Goal: Feedback & Contribution: Contribute content

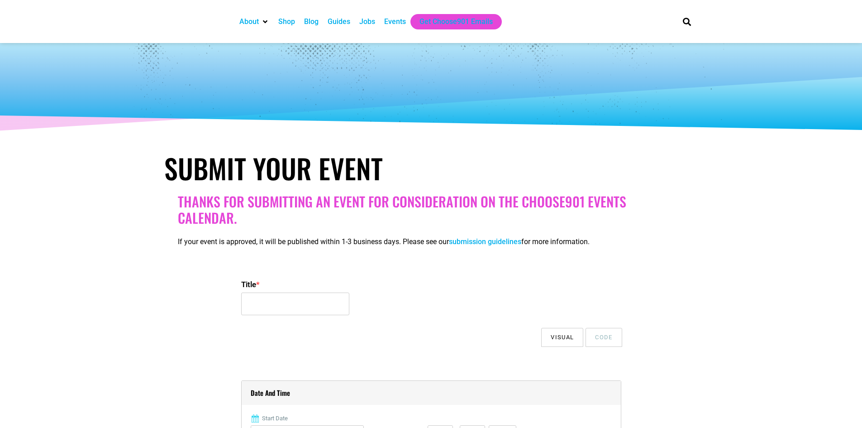
select select
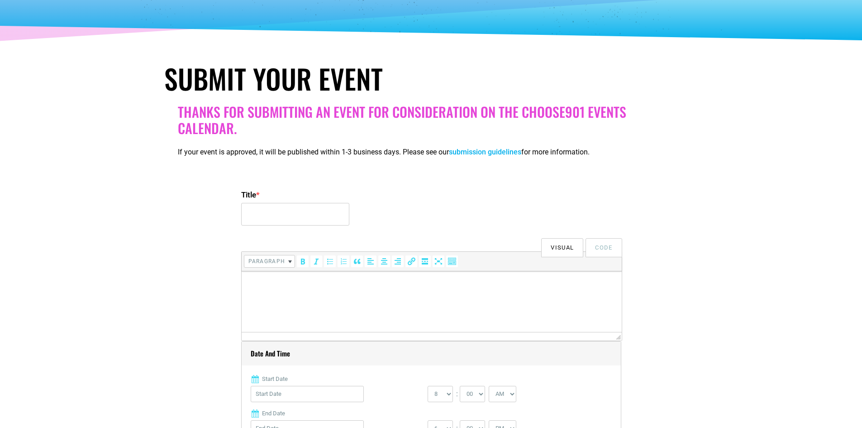
scroll to position [91, 0]
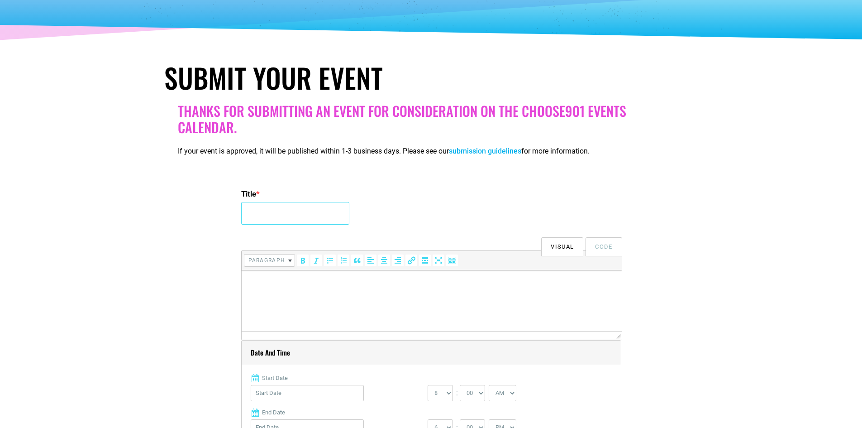
click at [272, 215] on input "Title *" at bounding box center [295, 213] width 108 height 23
paste input "Holiday Dinner & Music Cruise"
type input "Holiday Dinner & Music Cruise"
click at [273, 296] on html at bounding box center [431, 282] width 380 height 25
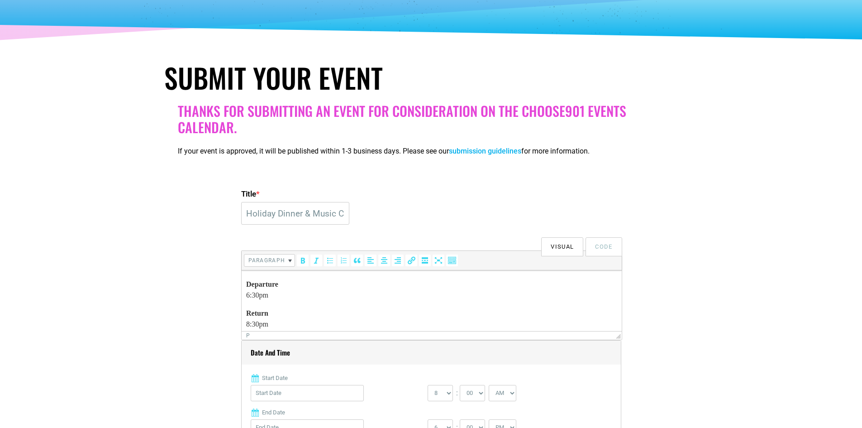
scroll to position [226, 0]
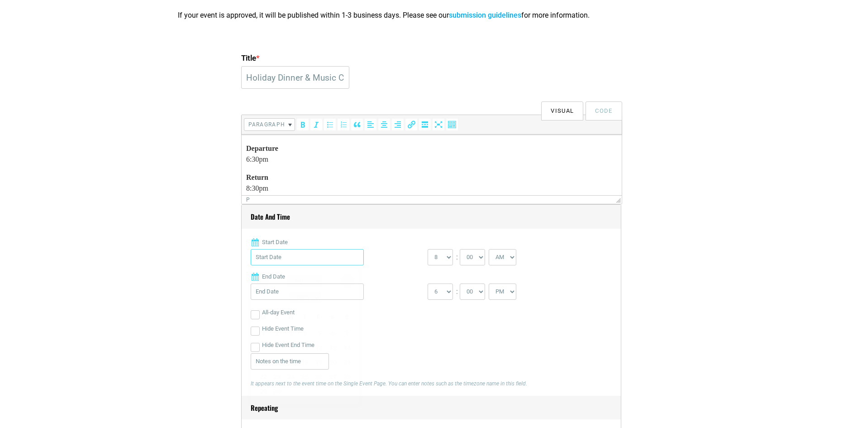
click at [322, 256] on input "Start Date" at bounding box center [307, 257] width 113 height 16
click at [349, 281] on link "Next" at bounding box center [348, 281] width 14 height 14
click at [306, 326] on link "4" at bounding box center [305, 333] width 14 height 14
type input "[DATE]"
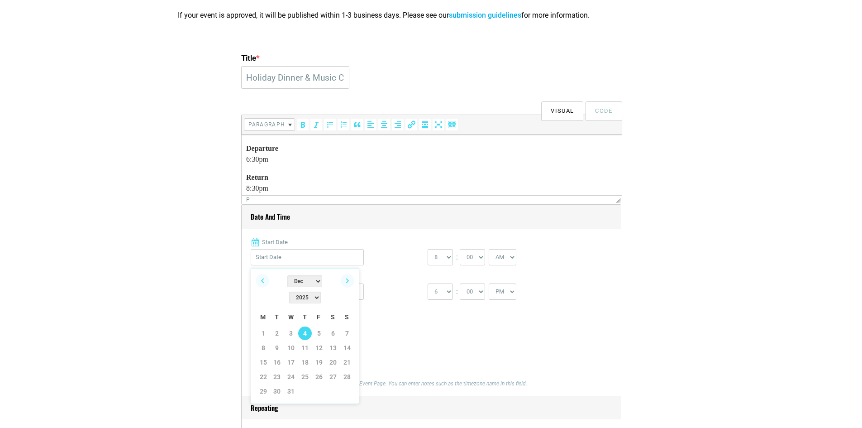
type input "[DATE]"
click at [445, 261] on select "0 1 2 3 4 5 6 7 8 9 10 11 12" at bounding box center [440, 257] width 25 height 16
select select "6"
click at [428, 249] on select "0 1 2 3 4 5 6 7 8 9 10 11 12" at bounding box center [440, 257] width 25 height 16
click at [437, 295] on select "1 2 3 4 5 6 7 8 9 10 11 12" at bounding box center [440, 291] width 25 height 16
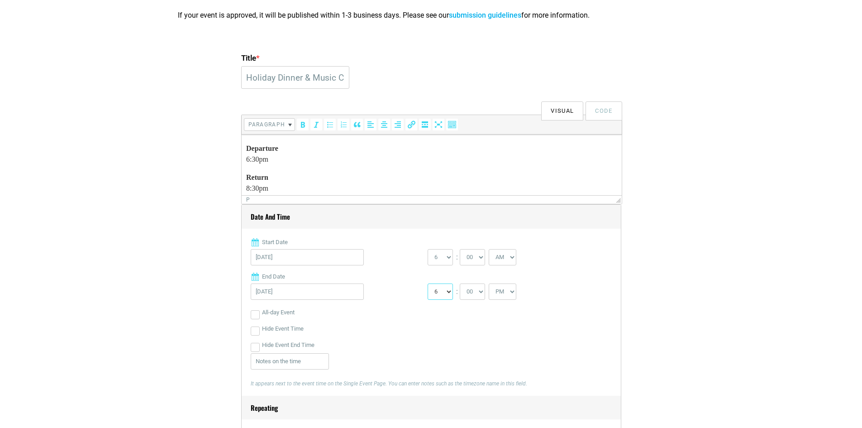
select select "8"
click at [428, 284] on select "1 2 3 4 5 6 7 8 9 10 11 12" at bounding box center [440, 291] width 25 height 16
click at [475, 298] on select "00 05 10 15 20 25 30 35 40 45 50 55" at bounding box center [472, 291] width 25 height 16
select select "30"
click at [460, 284] on select "00 05 10 15 20 25 30 35 40 45 50 55" at bounding box center [472, 291] width 25 height 16
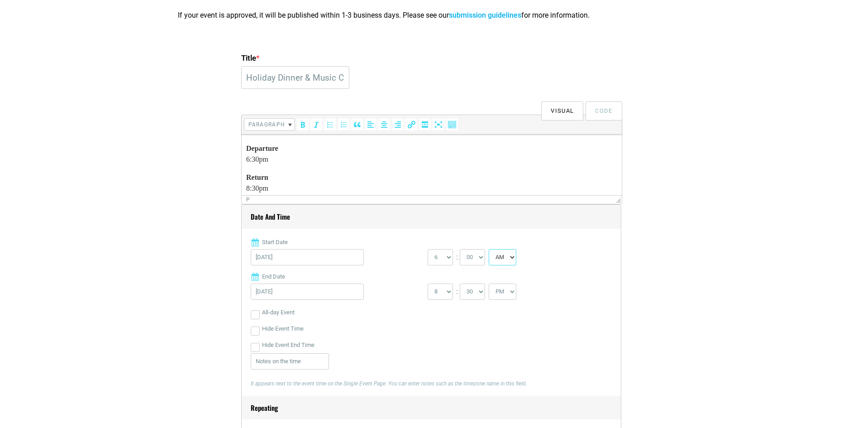
click at [506, 263] on select "AM PM" at bounding box center [503, 257] width 28 height 16
select select "PM"
click at [490, 249] on select "AM PM" at bounding box center [503, 257] width 28 height 16
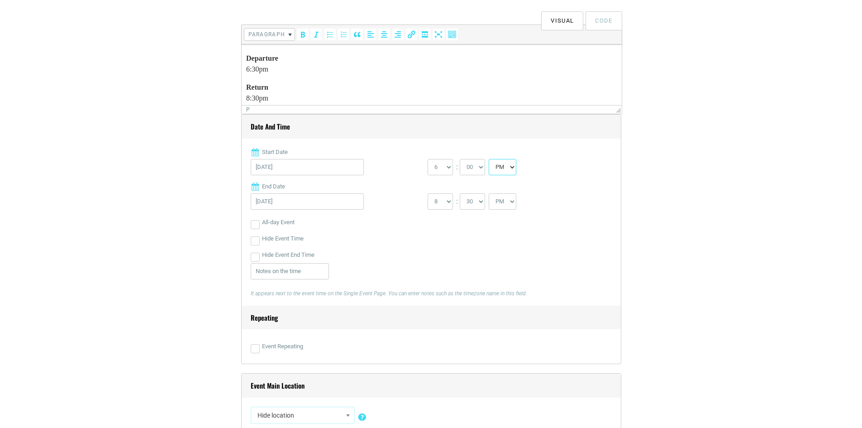
scroll to position [317, 0]
click at [249, 348] on div "Date and Time Start Date [DATE] 0 1 2 3 4 5 6 7 8 9 10 11 12 : 00 05 10 15 20 1" at bounding box center [431, 239] width 380 height 250
click at [253, 350] on input "Event Repeating" at bounding box center [255, 348] width 9 height 9
checkbox input "true"
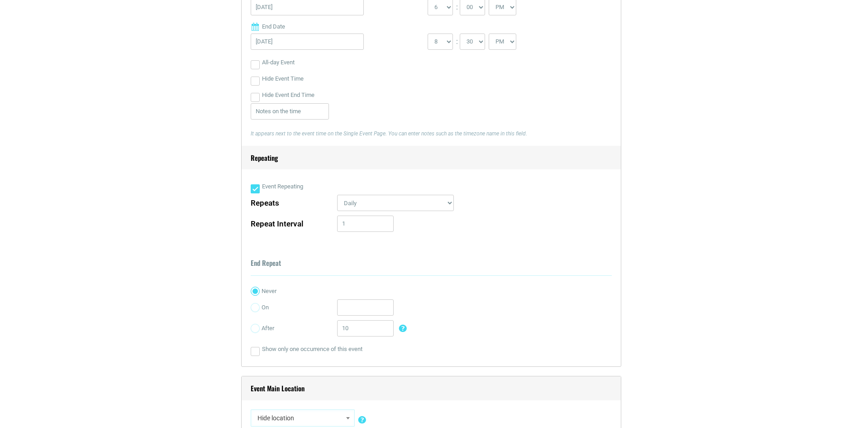
scroll to position [498, 0]
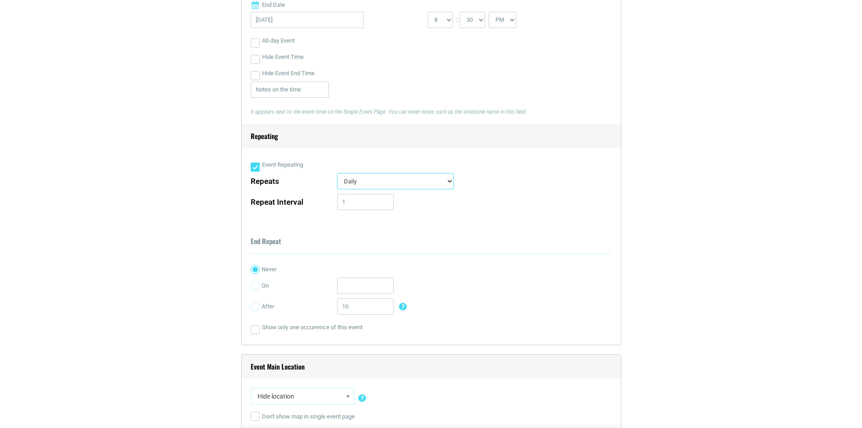
click at [369, 177] on select "Daily Every Weekday Every Weekend Certain Weekdays Weekly Monthly Yearly Custom…" at bounding box center [395, 181] width 117 height 16
select select "custom_days"
click at [337, 174] on select "Daily Every Weekday Every Weekend Certain Weekdays Weekly Monthly Yearly Custom…" at bounding box center [395, 181] width 117 height 16
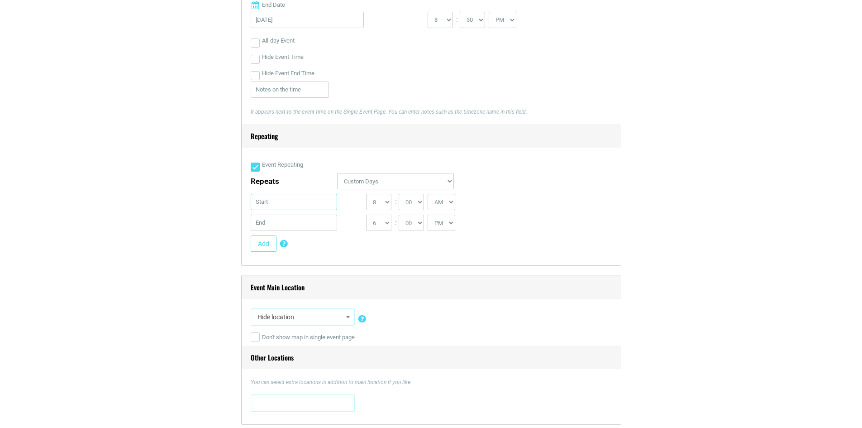
click at [292, 206] on input "text" at bounding box center [294, 202] width 87 height 16
click at [345, 227] on link "Next" at bounding box center [348, 226] width 14 height 14
click at [335, 271] on link "6" at bounding box center [333, 278] width 14 height 14
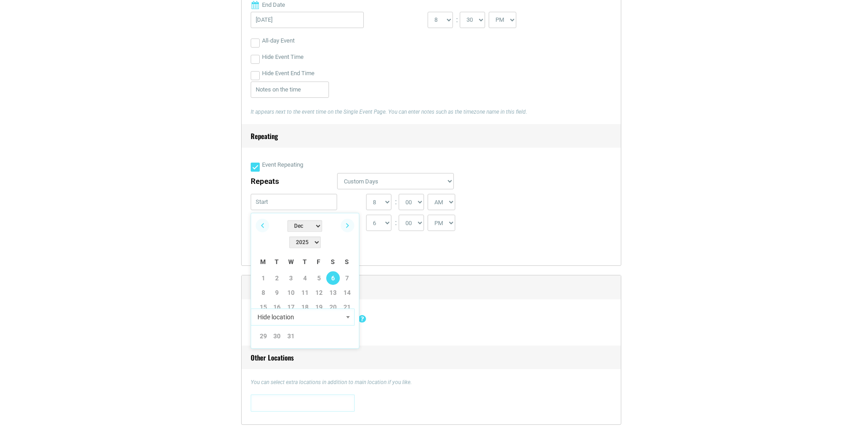
type input "[DATE]"
click at [306, 220] on input "text" at bounding box center [294, 223] width 87 height 16
click at [347, 245] on link "Next" at bounding box center [348, 246] width 14 height 14
click at [347, 246] on link "Next" at bounding box center [348, 246] width 14 height 14
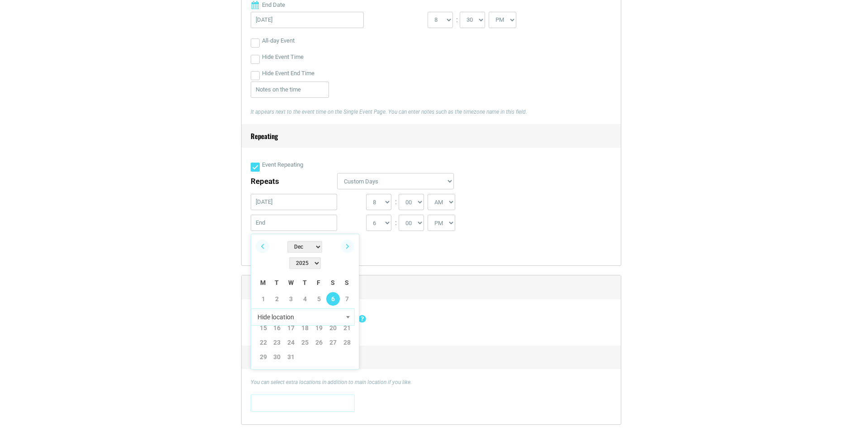
click at [334, 292] on link "6" at bounding box center [333, 299] width 14 height 14
type input "[DATE]"
click at [381, 205] on select "0 1 2 3 4 5 6 7 8 9 10 11 12" at bounding box center [378, 202] width 25 height 16
select select "6"
click at [366, 195] on select "0 1 2 3 4 5 6 7 8 9 10 11 12" at bounding box center [378, 202] width 25 height 16
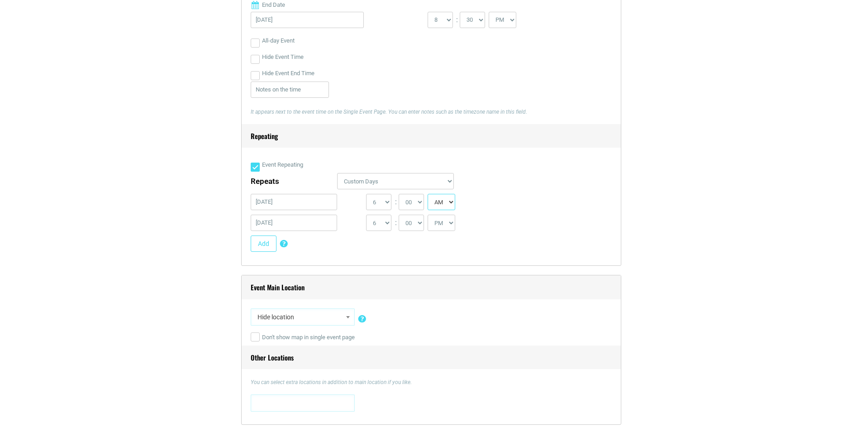
drag, startPoint x: 438, startPoint y: 200, endPoint x: 439, endPoint y: 209, distance: 8.7
click at [438, 201] on select "AM PM" at bounding box center [442, 202] width 28 height 16
select select "PM"
click at [429, 195] on select "AM PM" at bounding box center [442, 202] width 28 height 16
drag, startPoint x: 409, startPoint y: 223, endPoint x: 409, endPoint y: 228, distance: 5.0
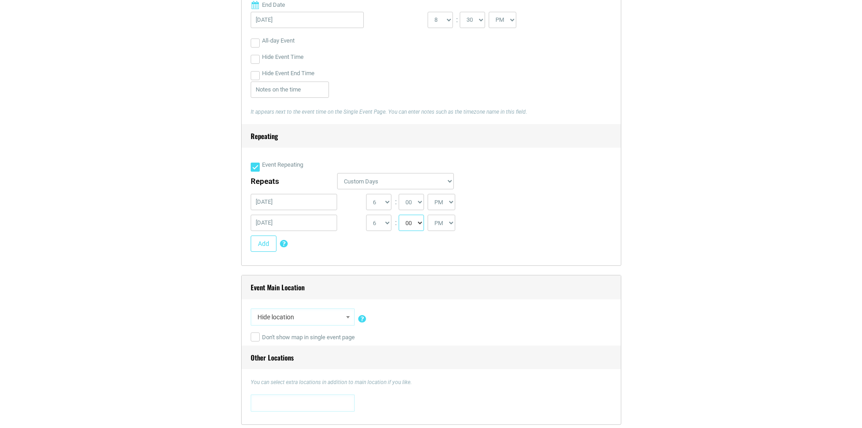
click at [409, 223] on select "00 05 10 15 20 25 30 35 40 45 50 55" at bounding box center [411, 223] width 25 height 16
select select "30"
click at [399, 215] on select "00 05 10 15 20 25 30 35 40 45 50 55" at bounding box center [411, 223] width 25 height 16
click at [381, 228] on select "1 2 3 4 5 6 7 8 9 10 11 12" at bounding box center [378, 223] width 25 height 16
select select "8"
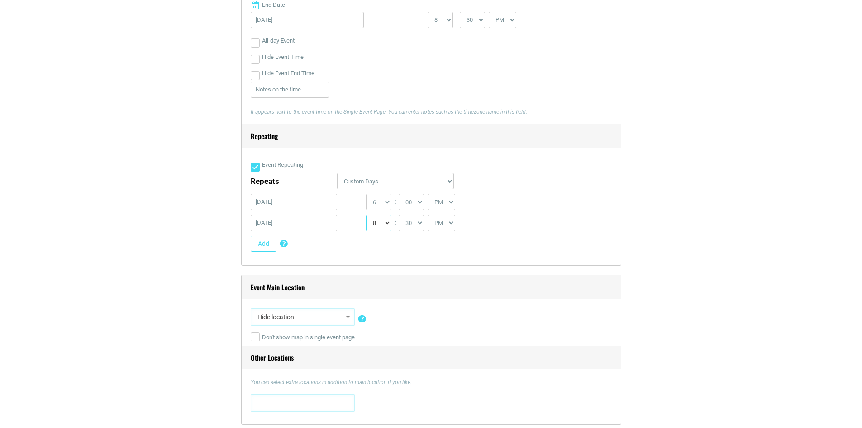
click at [366, 215] on select "1 2 3 4 5 6 7 8 9 10 11 12" at bounding box center [378, 223] width 25 height 16
click at [266, 244] on button "Add" at bounding box center [264, 243] width 26 height 16
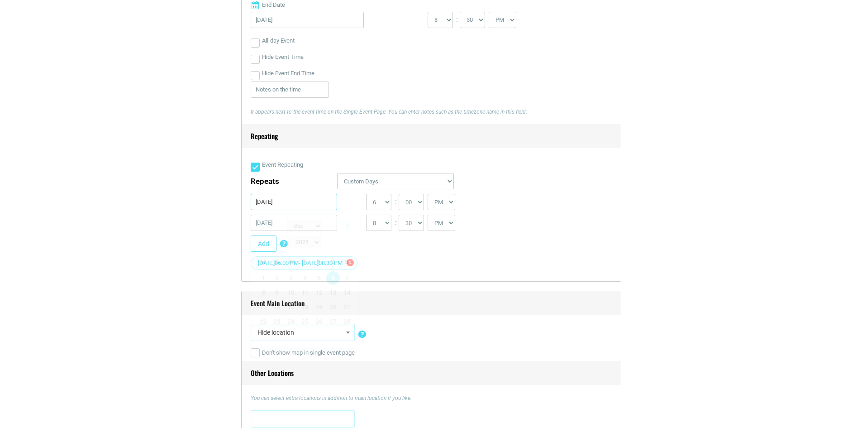
click at [308, 202] on input "[DATE]" at bounding box center [294, 202] width 87 height 16
click at [333, 286] on link "13" at bounding box center [333, 293] width 14 height 14
type input "[DATE]"
click at [300, 226] on input "[DATE]" at bounding box center [294, 223] width 87 height 16
click at [332, 306] on link "13" at bounding box center [333, 313] width 14 height 14
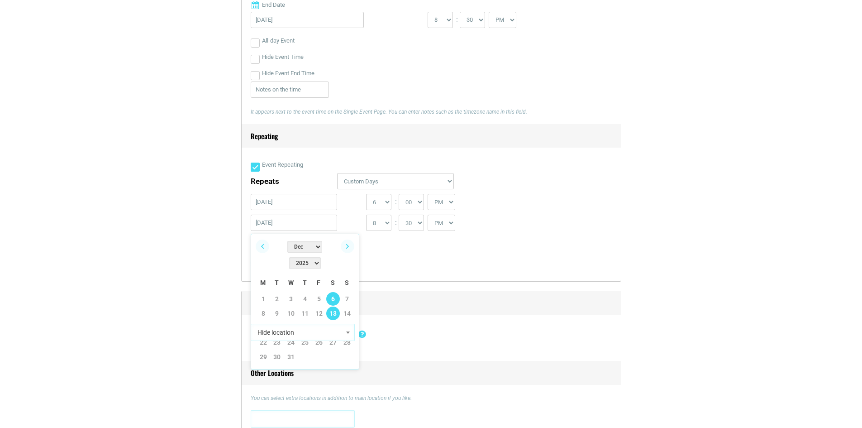
type input "[DATE]"
click at [267, 247] on button "Add" at bounding box center [264, 243] width 26 height 16
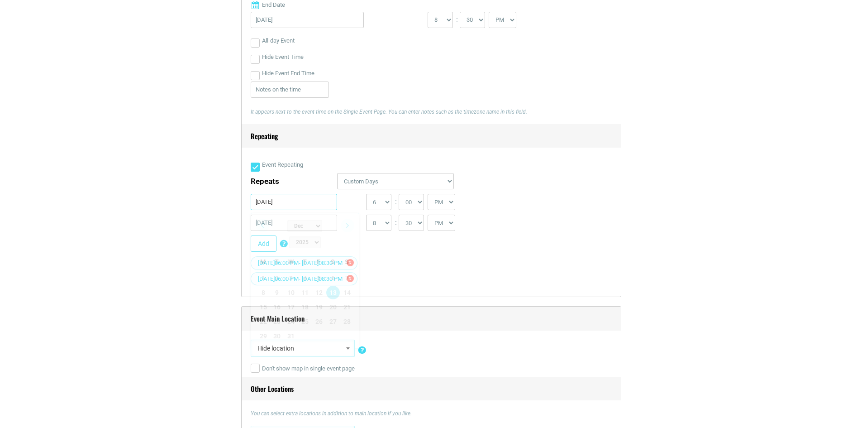
click at [310, 201] on input "[DATE]" at bounding box center [294, 202] width 87 height 16
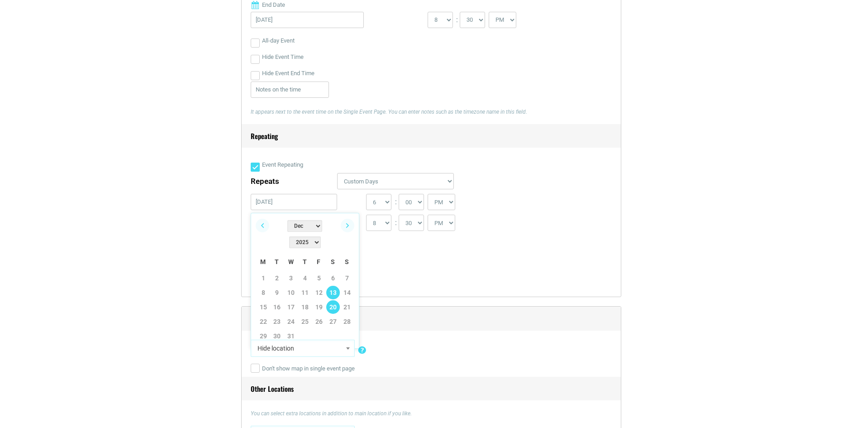
click at [334, 300] on link "20" at bounding box center [333, 307] width 14 height 14
type input "[DATE]"
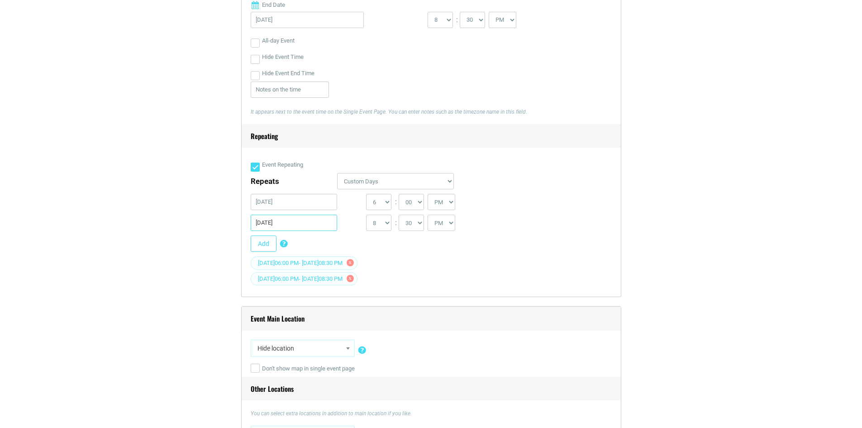
click at [288, 224] on input "[DATE]" at bounding box center [294, 223] width 87 height 16
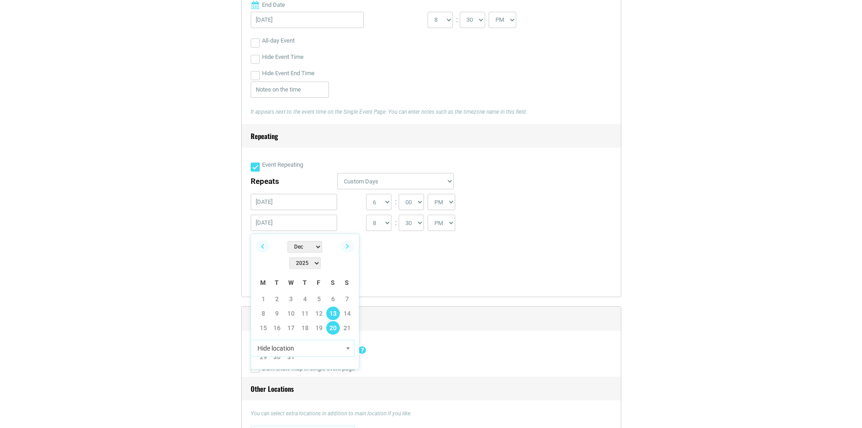
click at [334, 321] on link "20" at bounding box center [333, 328] width 14 height 14
type input "[DATE]"
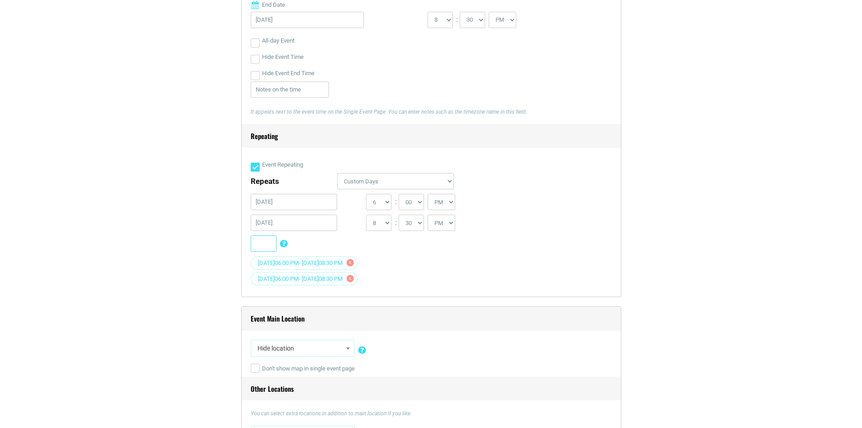
click at [267, 245] on button "Add" at bounding box center [264, 243] width 26 height 16
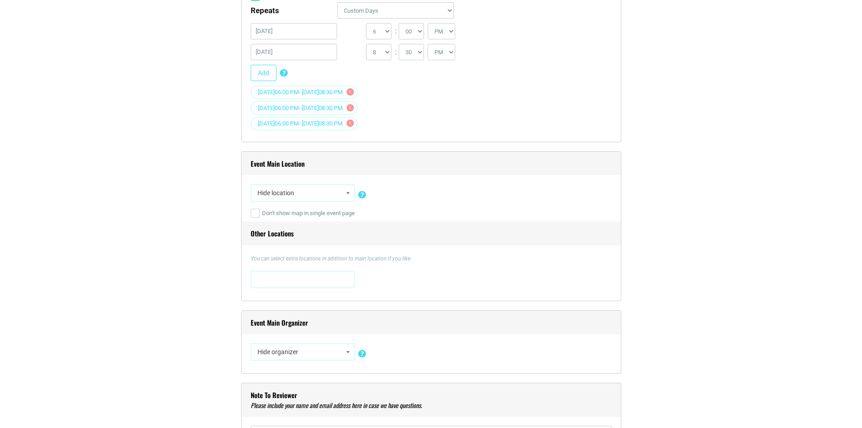
scroll to position [679, 0]
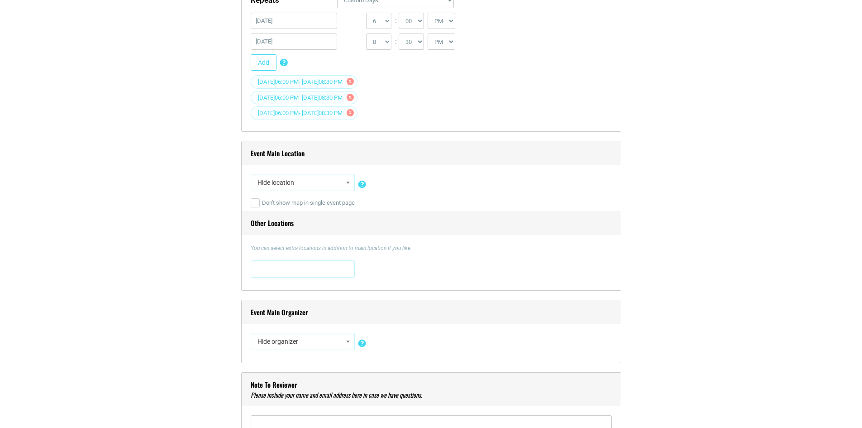
click at [315, 185] on span "Hide location" at bounding box center [303, 182] width 98 height 16
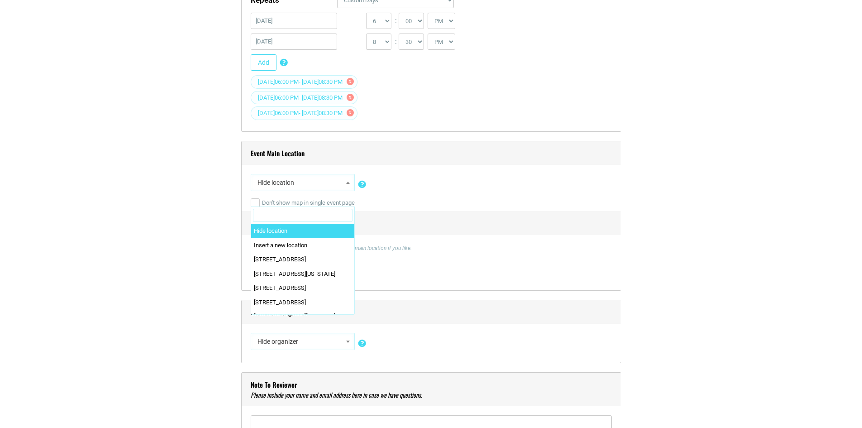
click at [283, 214] on input "Search" at bounding box center [303, 216] width 100 height 14
paste input "Memphis Riverboats"
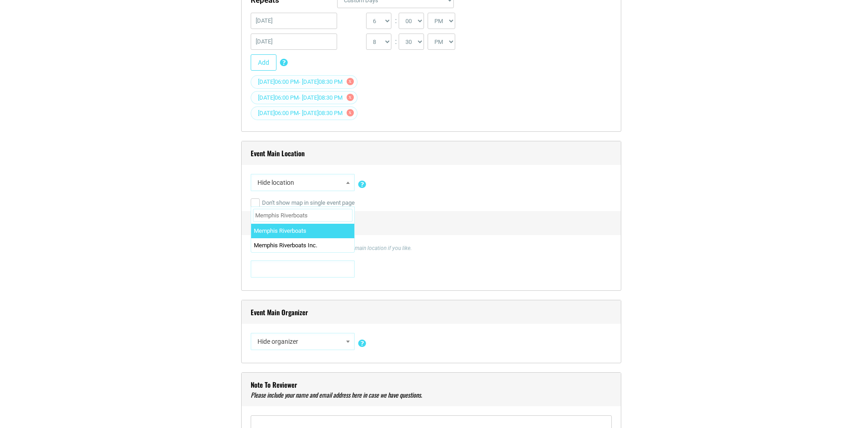
type input "Memphis Riverboats"
select select "3282"
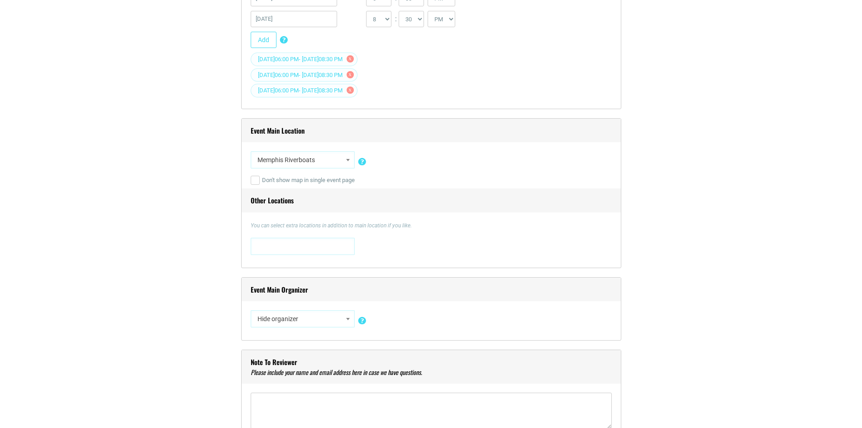
scroll to position [724, 0]
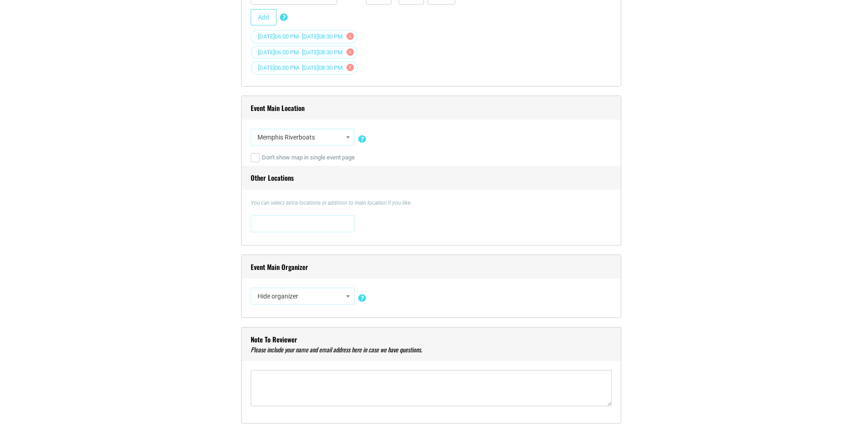
click at [292, 301] on span "Hide organizer" at bounding box center [303, 296] width 98 height 16
type input "Memphis Riverboats Inc"
select select "3157"
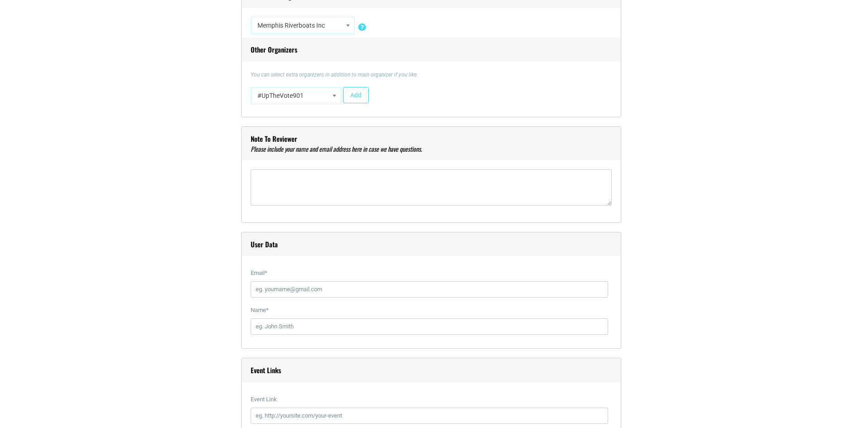
scroll to position [996, 0]
click at [301, 186] on textarea"] at bounding box center [431, 186] width 361 height 36
click at [276, 293] on input "Email *" at bounding box center [430, 288] width 358 height 16
paste input "[EMAIL_ADDRESS][DOMAIN_NAME]"
type input "[EMAIL_ADDRESS][DOMAIN_NAME]"
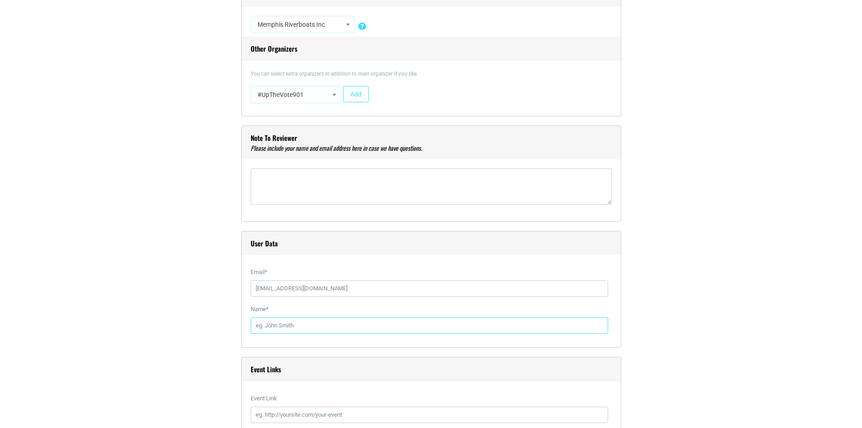
click at [284, 327] on input "Name *" at bounding box center [430, 325] width 358 height 16
paste input "[PERSON_NAME]"
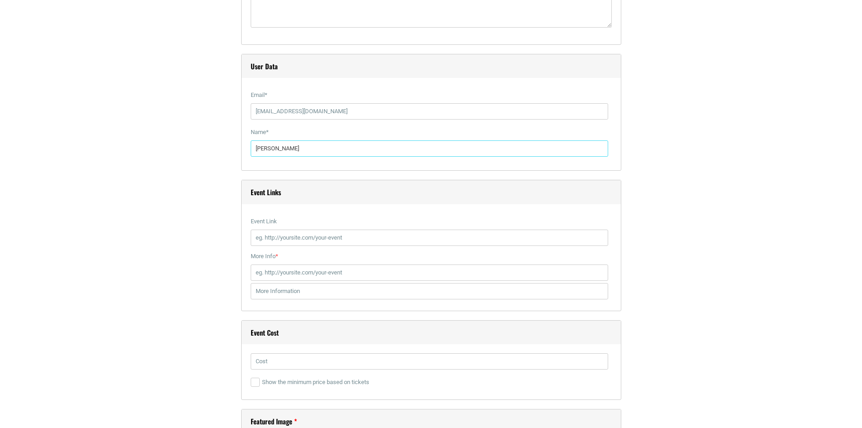
scroll to position [1177, 0]
type input "[PERSON_NAME]"
click at [291, 228] on input "Event Link" at bounding box center [430, 233] width 358 height 16
paste input "[URL][DOMAIN_NAME]"
type input "[URL][DOMAIN_NAME]"
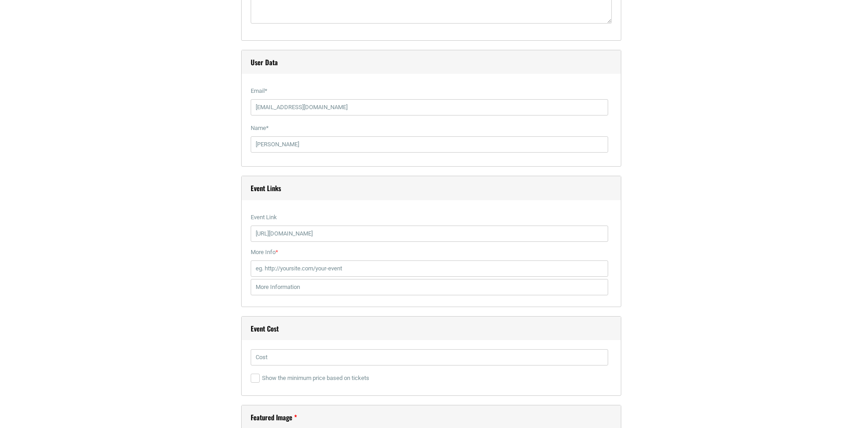
click at [248, 277] on div "Event Links Event Link [URL][DOMAIN_NAME] If you fill it, it will replace the d…" at bounding box center [431, 241] width 380 height 131
click at [277, 270] on input "More Info *" at bounding box center [430, 268] width 358 height 16
paste input "[URL][DOMAIN_NAME]"
type input "[URL][DOMAIN_NAME]"
click at [278, 291] on input "text" at bounding box center [430, 287] width 358 height 16
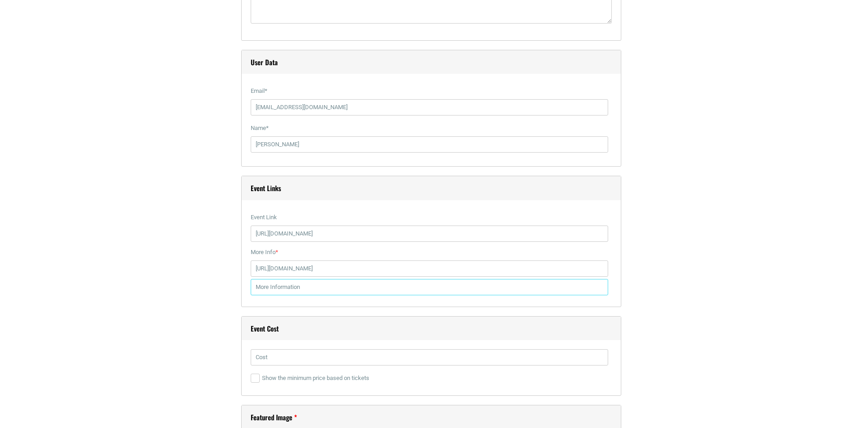
paste input "[URL][DOMAIN_NAME]"
type input "[URL][DOMAIN_NAME]"
click at [267, 359] on input "text" at bounding box center [430, 357] width 358 height 16
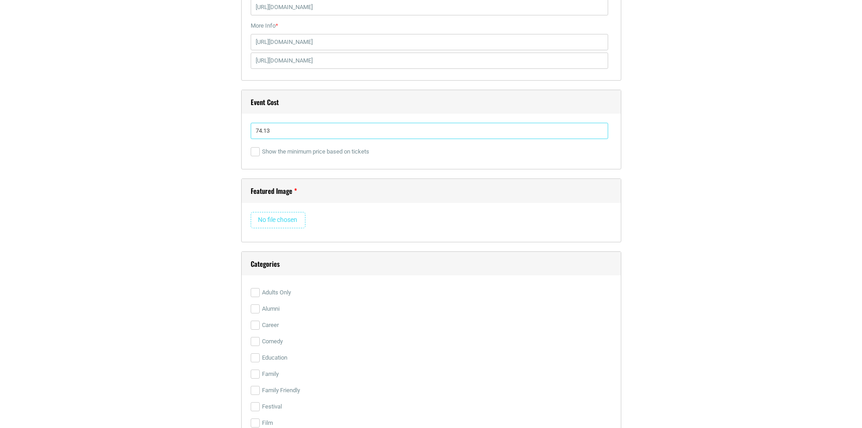
type input "74.13"
click at [271, 224] on input "file" at bounding box center [278, 220] width 55 height 16
type input "C:\fakepath\112484.jpeg"
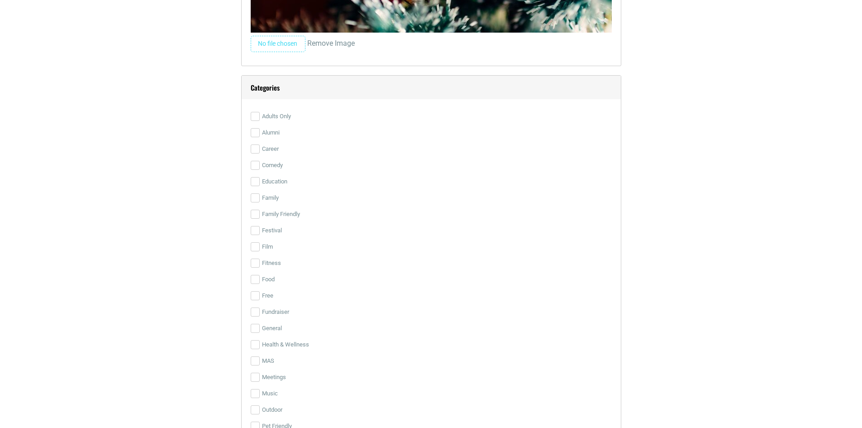
scroll to position [1776, 0]
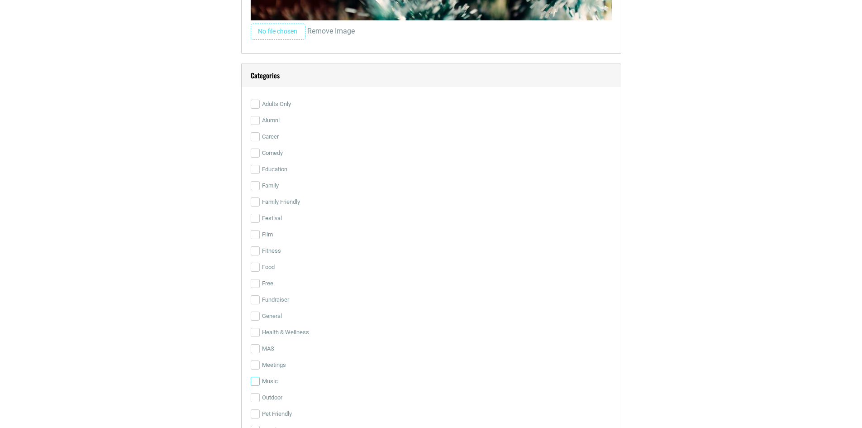
click at [254, 383] on input "Music" at bounding box center [255, 381] width 9 height 9
checkbox input "true"
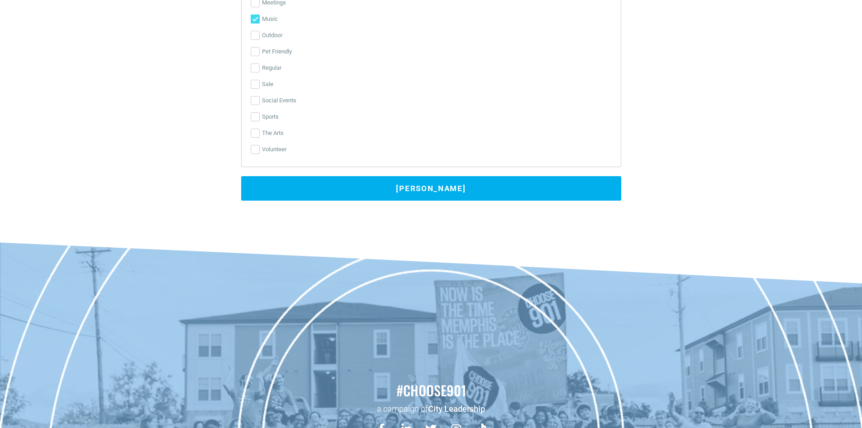
click at [382, 186] on button "[PERSON_NAME]" at bounding box center [431, 188] width 380 height 24
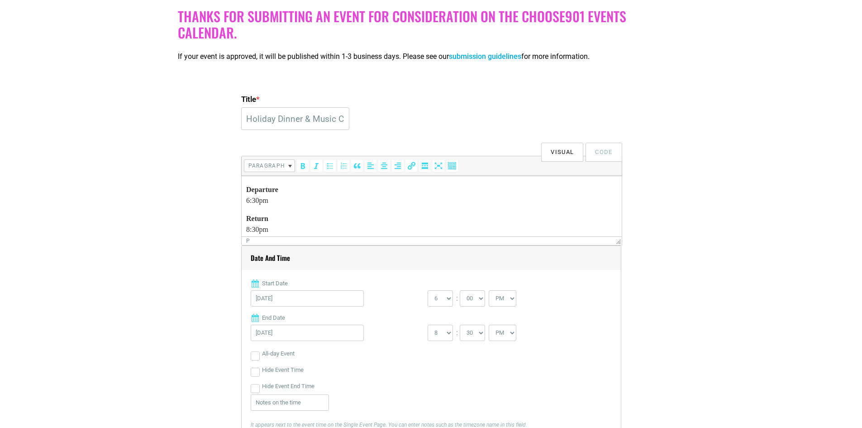
scroll to position [0, 0]
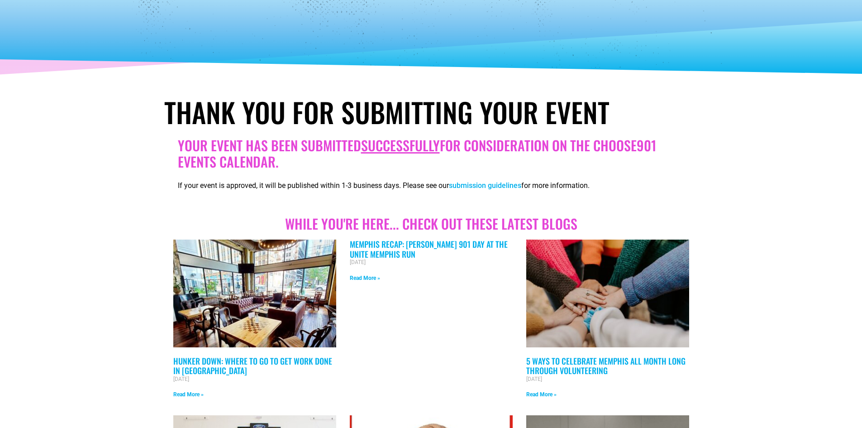
scroll to position [136, 0]
